Goal: Information Seeking & Learning: Check status

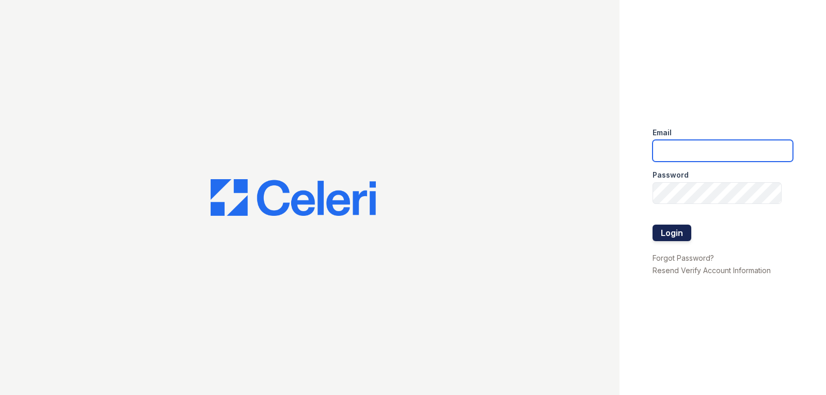
type input "[DOMAIN_NAME][EMAIL_ADDRESS][DOMAIN_NAME]"
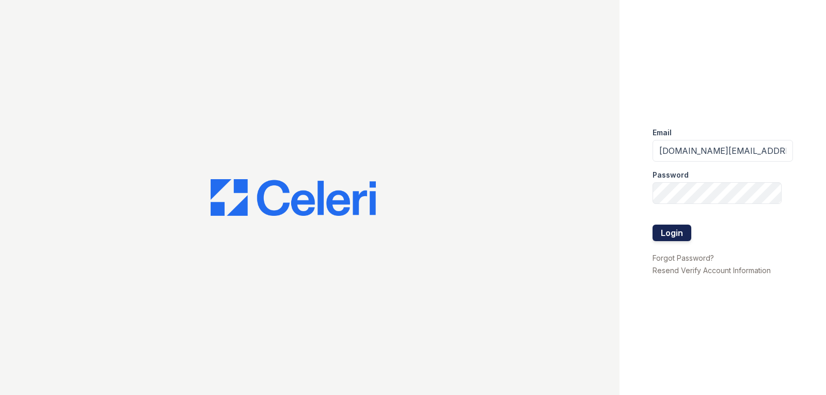
click at [676, 240] on button "Login" at bounding box center [672, 233] width 39 height 17
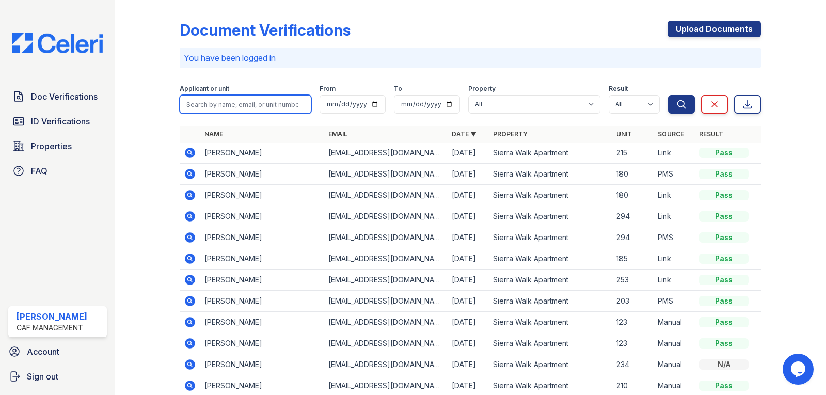
click at [242, 109] on input "search" at bounding box center [246, 104] width 132 height 19
click at [203, 106] on input "search" at bounding box center [246, 104] width 132 height 19
type input "danna"
click at [668, 95] on button "Search" at bounding box center [681, 104] width 27 height 19
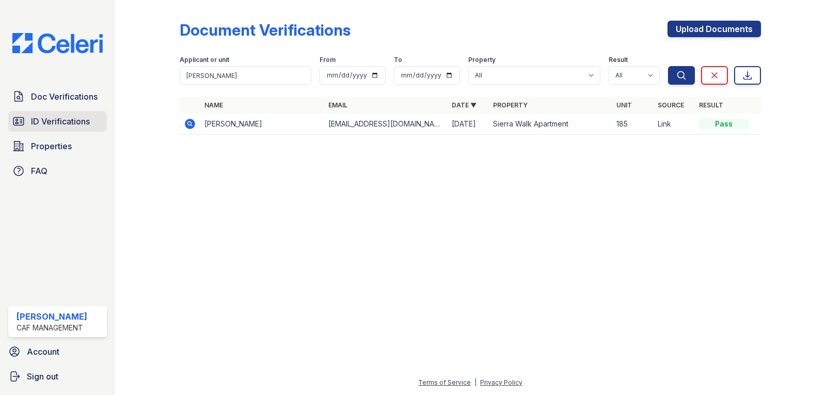
click at [46, 120] on span "ID Verifications" at bounding box center [60, 121] width 59 height 12
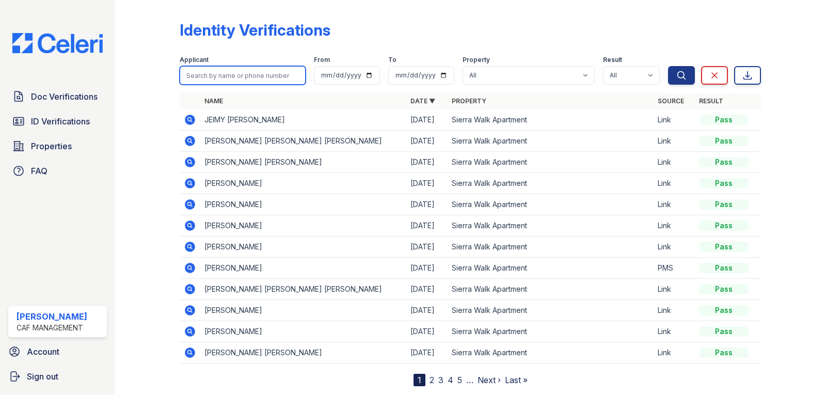
click at [236, 74] on input "search" at bounding box center [243, 75] width 126 height 19
type input "danna"
click at [668, 66] on button "Search" at bounding box center [681, 75] width 27 height 19
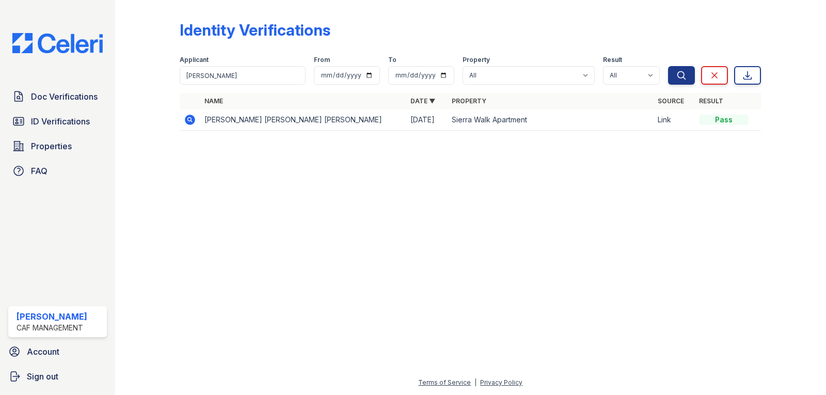
click at [185, 124] on icon at bounding box center [190, 120] width 12 height 12
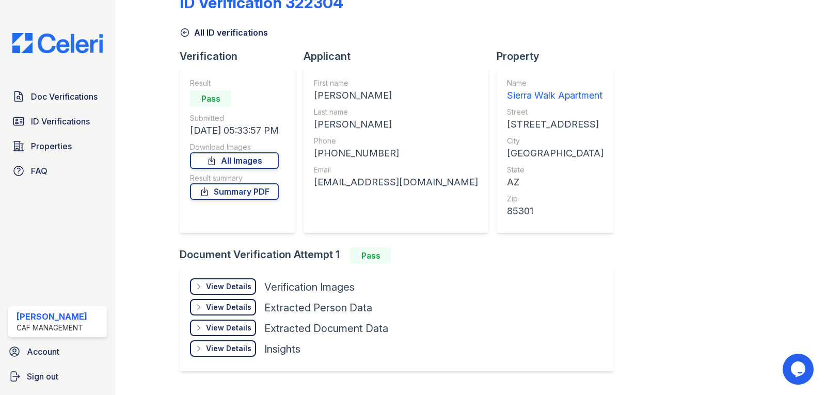
scroll to position [53, 0]
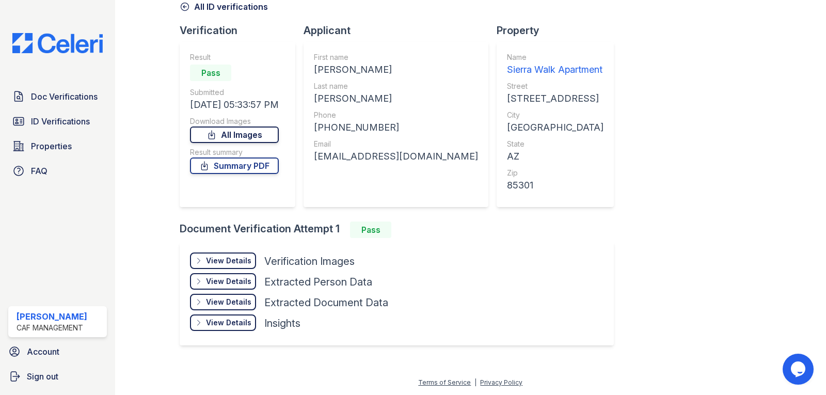
click at [250, 138] on link "All Images" at bounding box center [234, 134] width 89 height 17
